Goal: Communication & Community: Answer question/provide support

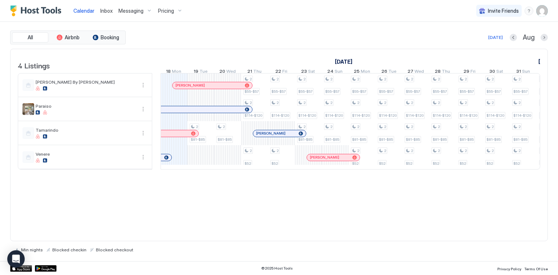
scroll to position [0, 404]
drag, startPoint x: 183, startPoint y: 164, endPoint x: 231, endPoint y: 164, distance: 47.3
click at [231, 164] on div "2 $81-$85 2 $81-$85 2 $55-$57 2 $114-$120 2 $52 2 $55-$57 2 $114-$120 2 $52 2 $…" at bounding box center [483, 121] width 1453 height 96
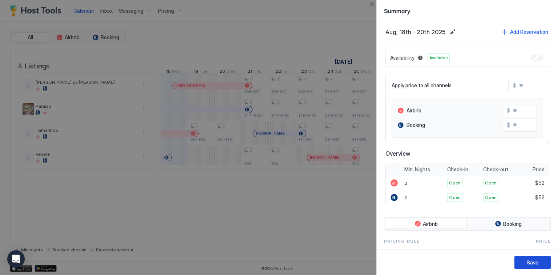
click at [533, 264] on div "Save" at bounding box center [533, 263] width 12 height 8
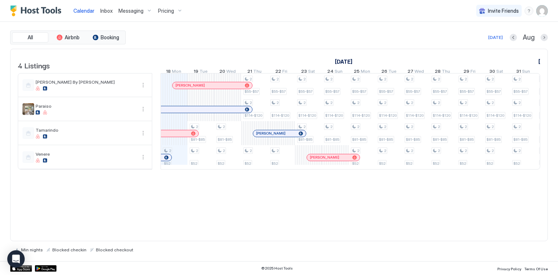
click at [109, 9] on span "Inbox" at bounding box center [106, 11] width 12 height 6
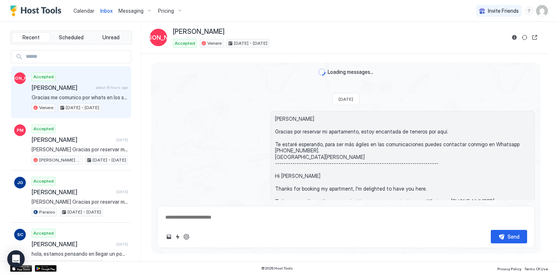
scroll to position [215, 0]
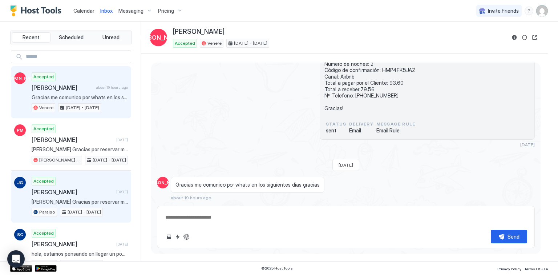
click at [55, 194] on div "Accepted [PERSON_NAME] [DATE] [PERSON_NAME] Gracias por reservar mi apartamento…" at bounding box center [80, 197] width 96 height 40
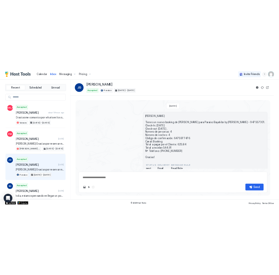
scroll to position [81, 0]
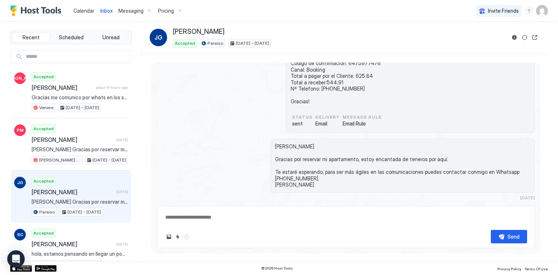
drag, startPoint x: 252, startPoint y: 32, endPoint x: 172, endPoint y: 31, distance: 79.6
click at [172, 31] on div "JG [PERSON_NAME] Accepted Paraiso [DATE] - [DATE]" at bounding box center [328, 38] width 356 height 20
copy span "[PERSON_NAME]"
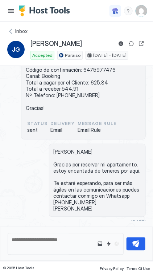
click at [97, 69] on span "[PERSON_NAME] Tienes un nuevo booking de [PERSON_NAME] para Paraiso Bayahibe by…" at bounding box center [84, 60] width 116 height 102
copy span "6475977476"
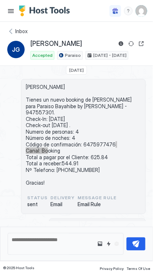
scroll to position [0, 0]
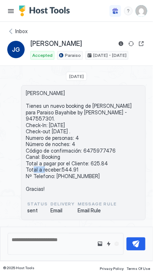
drag, startPoint x: 102, startPoint y: 161, endPoint x: 88, endPoint y: 161, distance: 13.8
click at [88, 161] on span "[PERSON_NAME] Tienes un nuevo booking de [PERSON_NAME] para Paraiso Bayahibe by…" at bounding box center [84, 141] width 116 height 102
copy span "625.84"
drag, startPoint x: 97, startPoint y: 175, endPoint x: 55, endPoint y: 176, distance: 42.6
click at [55, 176] on span "[PERSON_NAME] Tienes un nuevo booking de [PERSON_NAME] para Paraiso Bayahibe by…" at bounding box center [84, 141] width 116 height 102
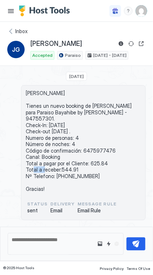
copy span "[PHONE_NUMBER]"
click at [12, 31] on div "Inbox" at bounding box center [76, 31] width 139 height 7
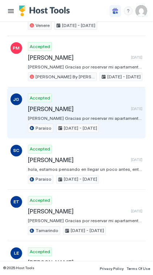
scroll to position [87, 0]
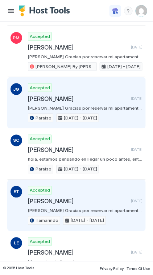
click at [59, 197] on span "[PERSON_NAME]" at bounding box center [78, 200] width 100 height 7
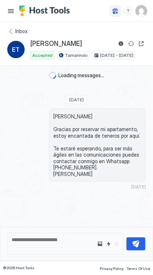
scroll to position [83, 0]
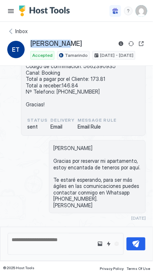
drag, startPoint x: 35, startPoint y: 45, endPoint x: 29, endPoint y: 44, distance: 5.8
click at [29, 44] on div "ET [PERSON_NAME] Accepted Tamarindo [DATE] - [DATE]" at bounding box center [76, 49] width 139 height 20
copy span "[PERSON_NAME]"
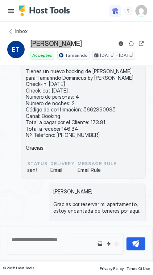
scroll to position [25, 0]
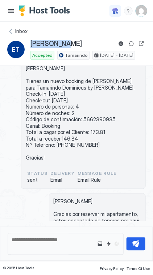
click at [98, 117] on span "[PERSON_NAME] Tienes un nuevo booking de [PERSON_NAME] para Tamarindo Dominicus…" at bounding box center [84, 113] width 116 height 96
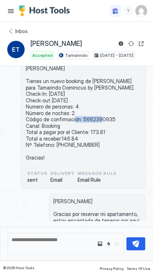
click at [98, 117] on span "[PERSON_NAME] Tienes un nuevo booking de [PERSON_NAME] para Tamarindo Dominicus…" at bounding box center [84, 113] width 116 height 96
copy span "5662390935"
drag, startPoint x: 104, startPoint y: 132, endPoint x: 87, endPoint y: 132, distance: 17.1
click at [87, 132] on span "[PERSON_NAME] Tienes un nuevo booking de [PERSON_NAME] para Tamarindo Dominicus…" at bounding box center [84, 113] width 116 height 96
copy span "173.81"
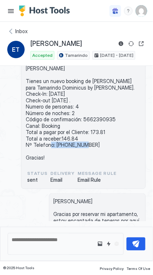
drag, startPoint x: 95, startPoint y: 143, endPoint x: 56, endPoint y: 144, distance: 39.3
click at [56, 144] on span "[PERSON_NAME] Tienes un nuevo booking de [PERSON_NAME] para Tamarindo Dominicus…" at bounding box center [84, 113] width 116 height 96
copy span "[PHONE_NUMBER]"
click at [10, 29] on div "Inbox" at bounding box center [76, 31] width 139 height 7
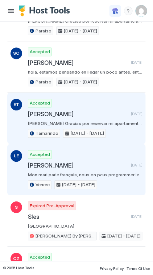
scroll to position [175, 0]
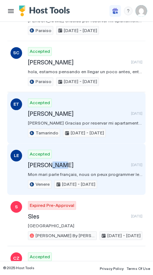
drag, startPoint x: 65, startPoint y: 160, endPoint x: 48, endPoint y: 161, distance: 17.9
click at [48, 161] on span "[PERSON_NAME]" at bounding box center [78, 164] width 100 height 7
click at [66, 162] on span "[PERSON_NAME]" at bounding box center [78, 164] width 100 height 7
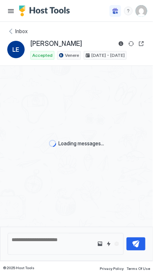
scroll to position [73, 0]
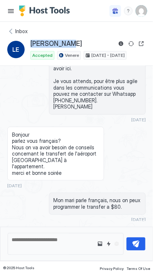
drag, startPoint x: 70, startPoint y: 41, endPoint x: 28, endPoint y: 45, distance: 41.6
click at [28, 45] on div "LE [PERSON_NAME] Accepted Venere [DATE] - [DATE]" at bounding box center [76, 49] width 139 height 20
copy span "[PERSON_NAME]"
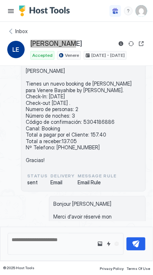
scroll to position [22, 0]
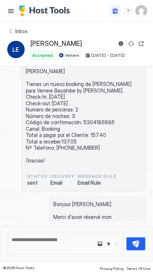
click at [90, 119] on span "[PERSON_NAME] Tienes un nuevo booking de [PERSON_NAME] para Venere Bayahibe by …" at bounding box center [84, 116] width 116 height 96
copy span "5304186886"
drag, startPoint x: 105, startPoint y: 135, endPoint x: 87, endPoint y: 135, distance: 17.5
click at [87, 135] on span "[PERSON_NAME] Tienes un nuevo booking de [PERSON_NAME] para Venere Bayahibe by …" at bounding box center [84, 116] width 116 height 96
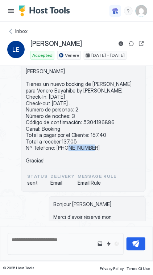
drag, startPoint x: 95, startPoint y: 148, endPoint x: 69, endPoint y: 148, distance: 26.2
click at [69, 148] on span "[PERSON_NAME] Tienes un nuevo booking de [PERSON_NAME] para Venere Bayahibe by …" at bounding box center [84, 116] width 116 height 96
drag, startPoint x: 68, startPoint y: 147, endPoint x: 54, endPoint y: 147, distance: 13.8
click at [54, 147] on span "[PERSON_NAME] Tienes un nuevo booking de [PERSON_NAME] para Venere Bayahibe by …" at bounding box center [84, 116] width 116 height 96
click at [12, 33] on div "Inbox" at bounding box center [76, 31] width 139 height 7
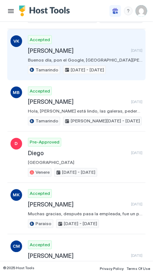
scroll to position [495, 0]
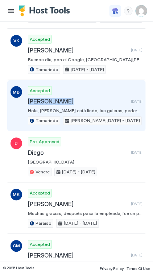
drag, startPoint x: 64, startPoint y: 97, endPoint x: 27, endPoint y: 98, distance: 36.7
click at [28, 98] on div "MB Accepted [PERSON_NAME] [DATE] [GEOGRAPHIC_DATA], [GEOGRAPHIC_DATA] está lind…" at bounding box center [76, 105] width 139 height 51
click at [38, 88] on span "Accepted" at bounding box center [40, 90] width 20 height 7
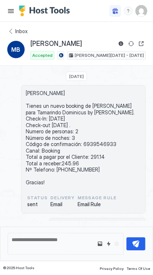
click at [97, 143] on span "[PERSON_NAME] Tienes un nuevo booking de [PERSON_NAME] para Tamarindo Dominicus…" at bounding box center [84, 138] width 116 height 96
click at [102, 142] on span "[PERSON_NAME] Tienes un nuevo booking de [PERSON_NAME] para Tamarindo Dominicus…" at bounding box center [84, 138] width 116 height 96
drag, startPoint x: 102, startPoint y: 156, endPoint x: 87, endPoint y: 156, distance: 15.3
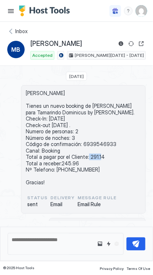
click at [87, 156] on span "[PERSON_NAME] Tienes un nuevo booking de [PERSON_NAME] para Tamarindo Dominicus…" at bounding box center [84, 138] width 116 height 96
drag, startPoint x: 95, startPoint y: 170, endPoint x: 55, endPoint y: 168, distance: 39.7
click at [55, 168] on span "[PERSON_NAME] Tienes un nuevo booking de [PERSON_NAME] para Tamarindo Dominicus…" at bounding box center [84, 138] width 116 height 96
click at [10, 33] on div "Inbox" at bounding box center [76, 31] width 139 height 7
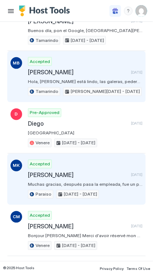
scroll to position [553, 0]
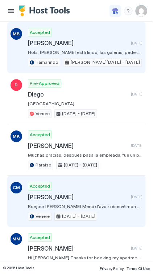
drag, startPoint x: 78, startPoint y: 190, endPoint x: 26, endPoint y: 190, distance: 52.4
click at [26, 190] on div "CM Accepted [PERSON_NAME] [DATE] Bonjour [PERSON_NAME] Merci d'avoir réservé mo…" at bounding box center [76, 201] width 139 height 51
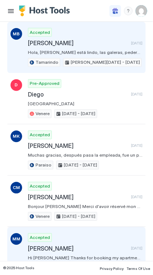
drag, startPoint x: 78, startPoint y: 239, endPoint x: 28, endPoint y: 241, distance: 50.2
click at [28, 245] on span "[PERSON_NAME]" at bounding box center [78, 248] width 100 height 7
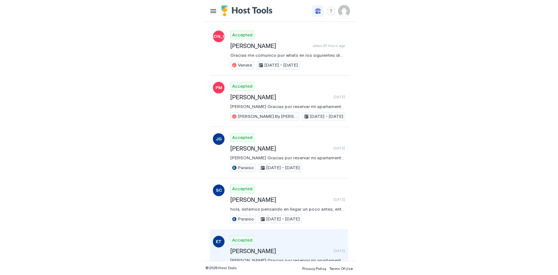
scroll to position [0, 0]
